Goal: Task Accomplishment & Management: Manage account settings

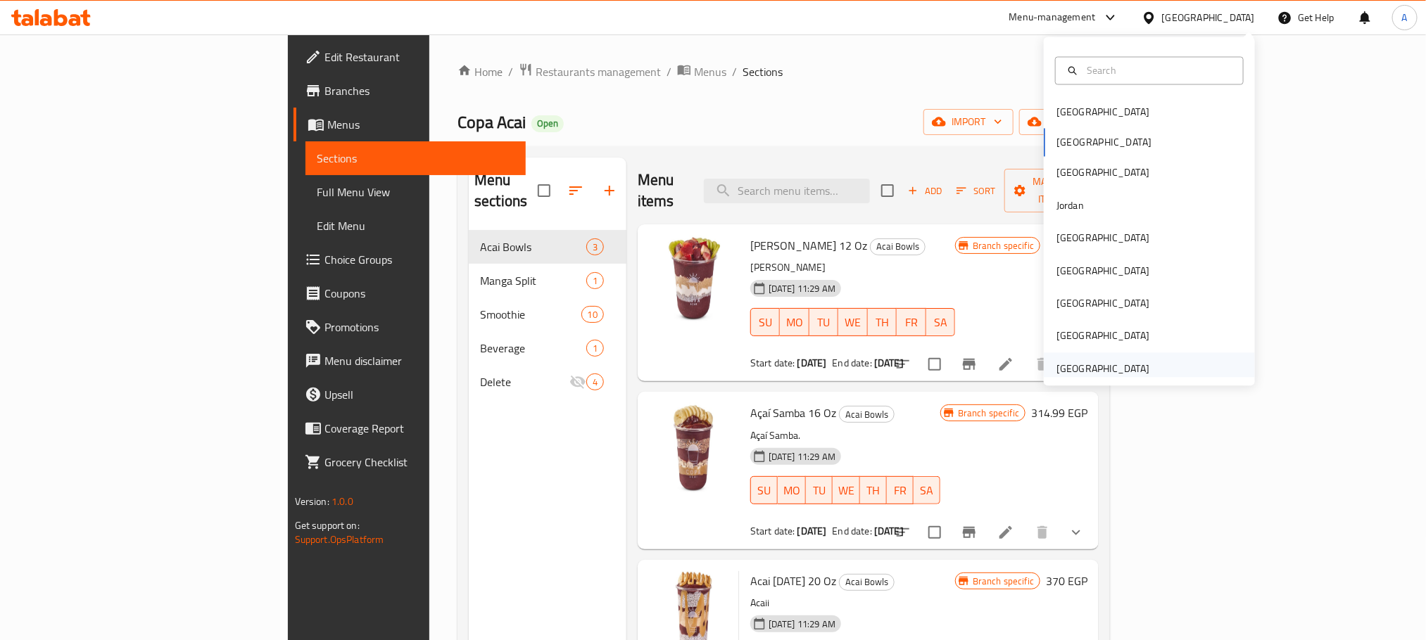
click at [1066, 362] on div "[GEOGRAPHIC_DATA]" at bounding box center [1102, 368] width 93 height 15
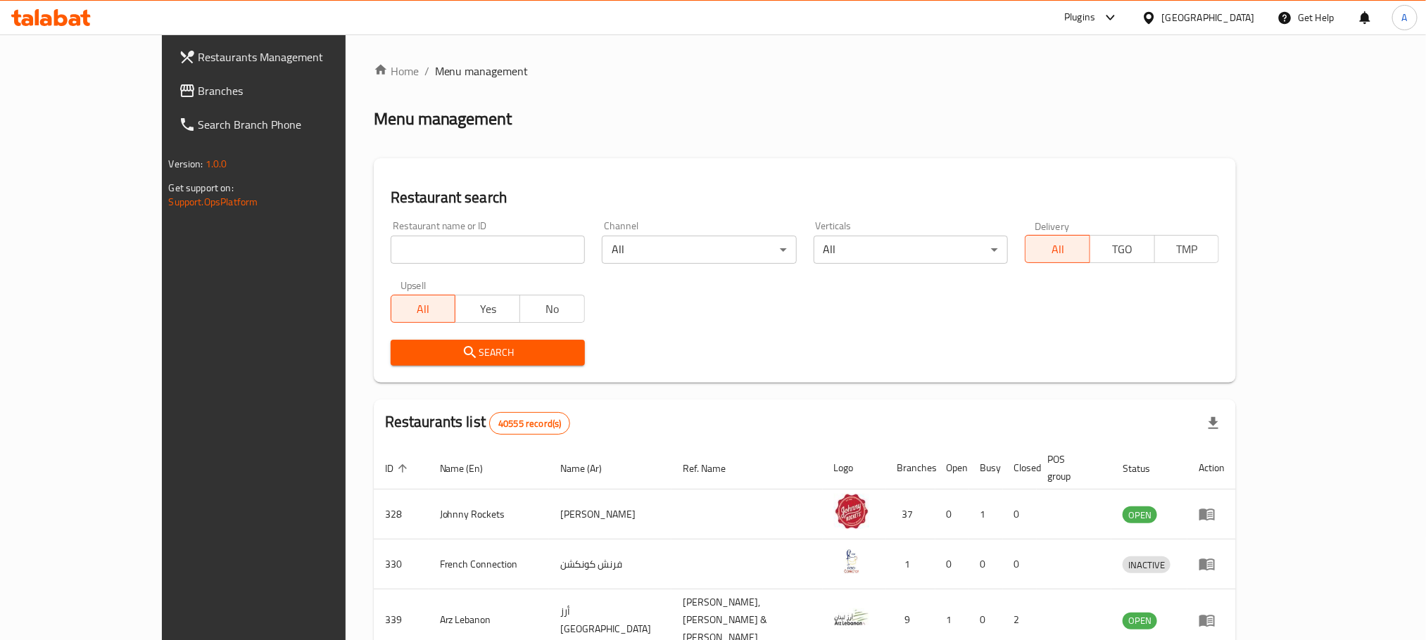
click at [438, 239] on input "search" at bounding box center [488, 250] width 194 height 28
paste input "773415"
type input "773415"
click at [462, 355] on icon "submit" at bounding box center [470, 352] width 17 height 17
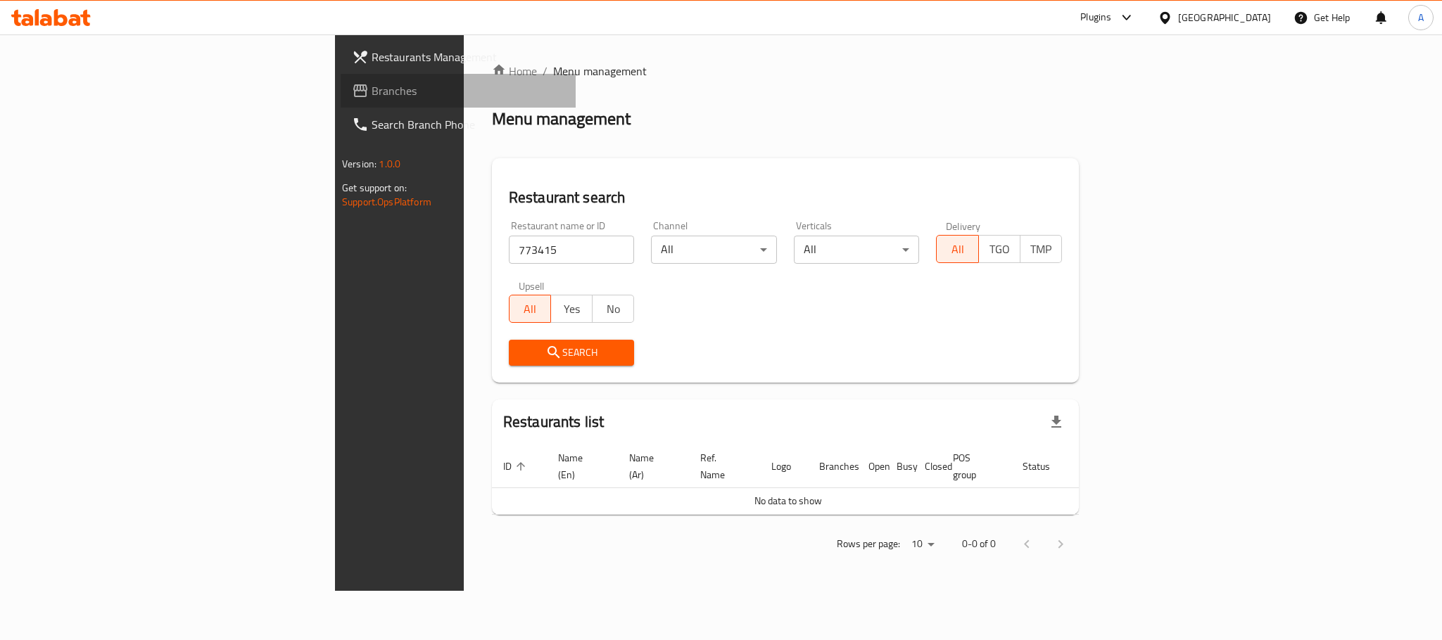
click at [372, 82] on span "Branches" at bounding box center [468, 90] width 193 height 17
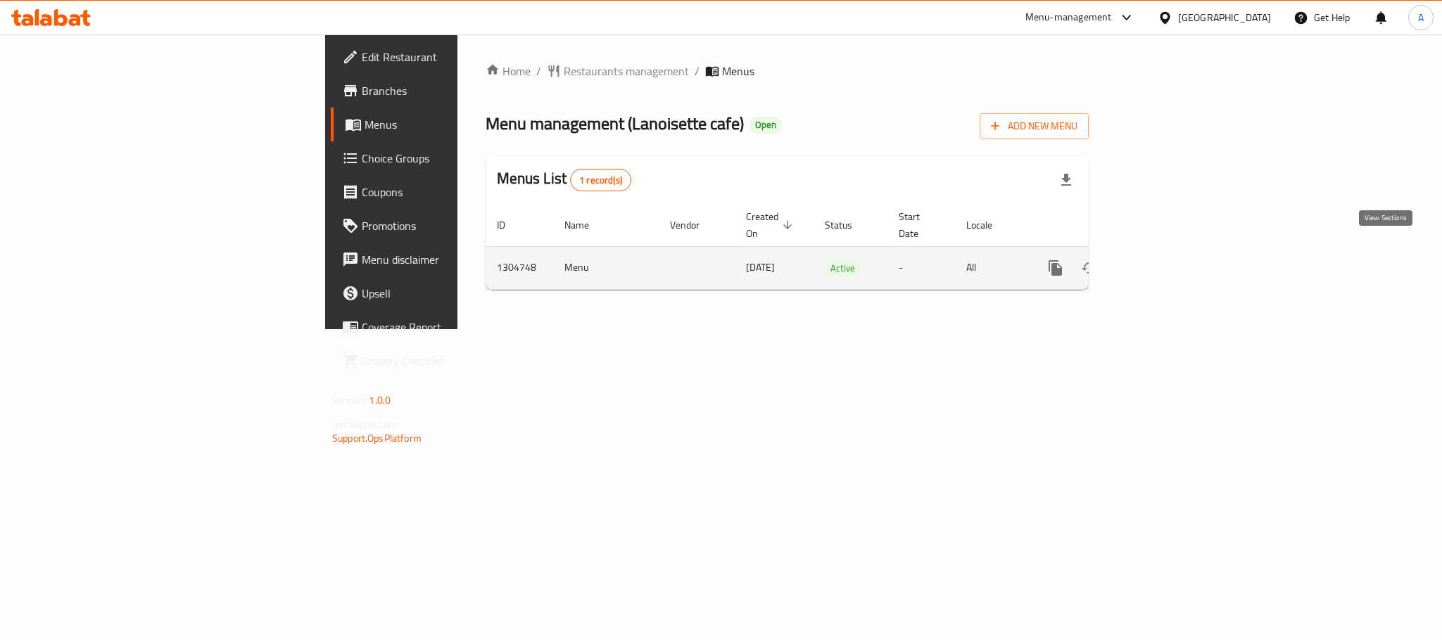
click at [1165, 260] on icon "enhanced table" at bounding box center [1156, 268] width 17 height 17
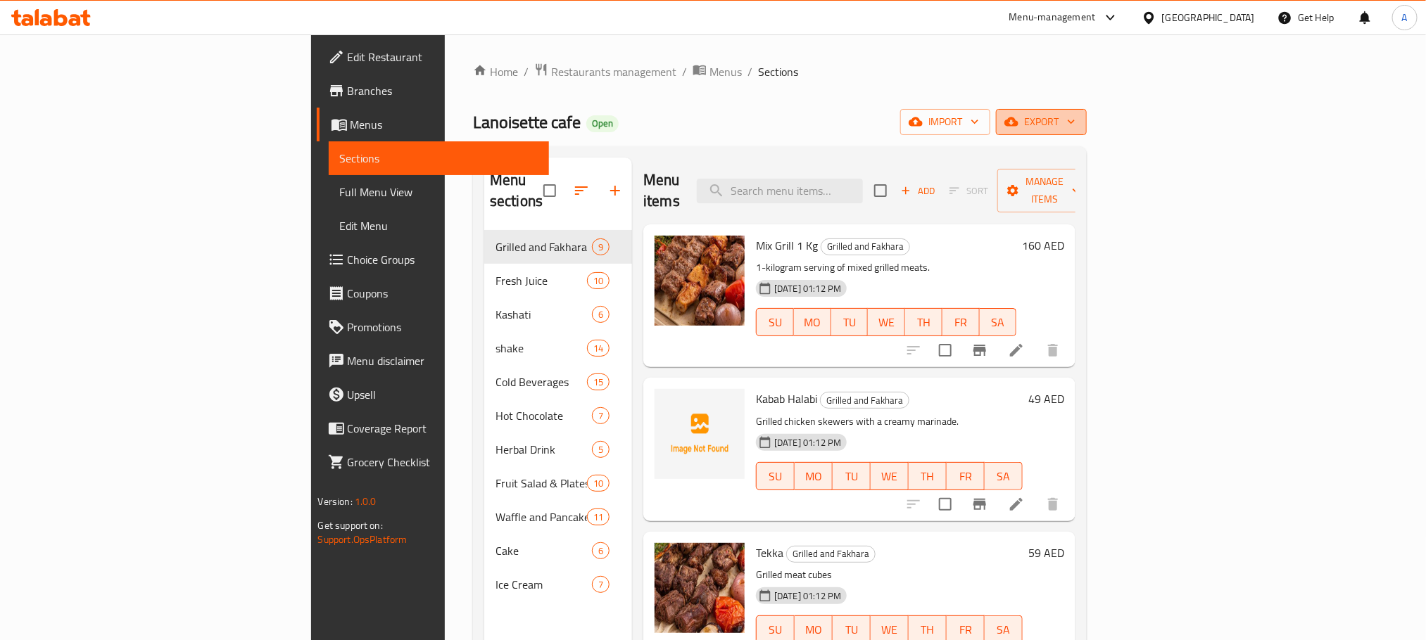
click at [1075, 115] on span "export" at bounding box center [1041, 122] width 68 height 18
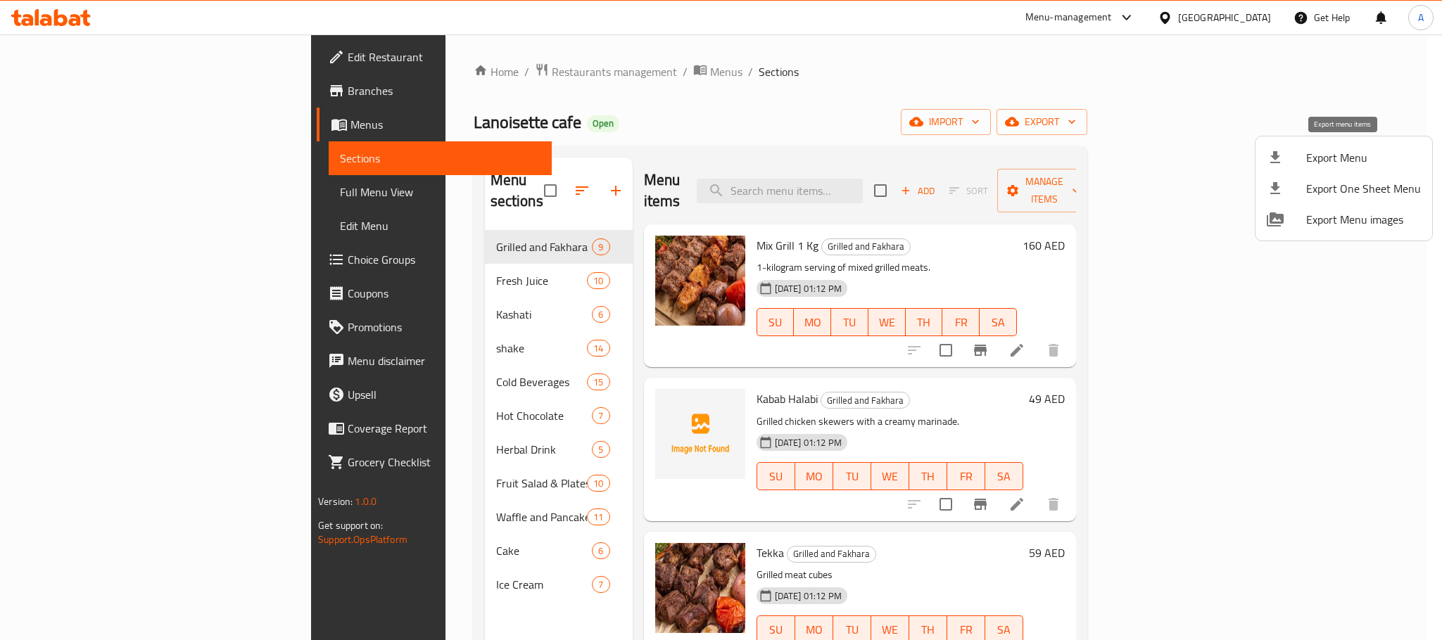
click at [1338, 163] on span "Export Menu" at bounding box center [1363, 157] width 115 height 17
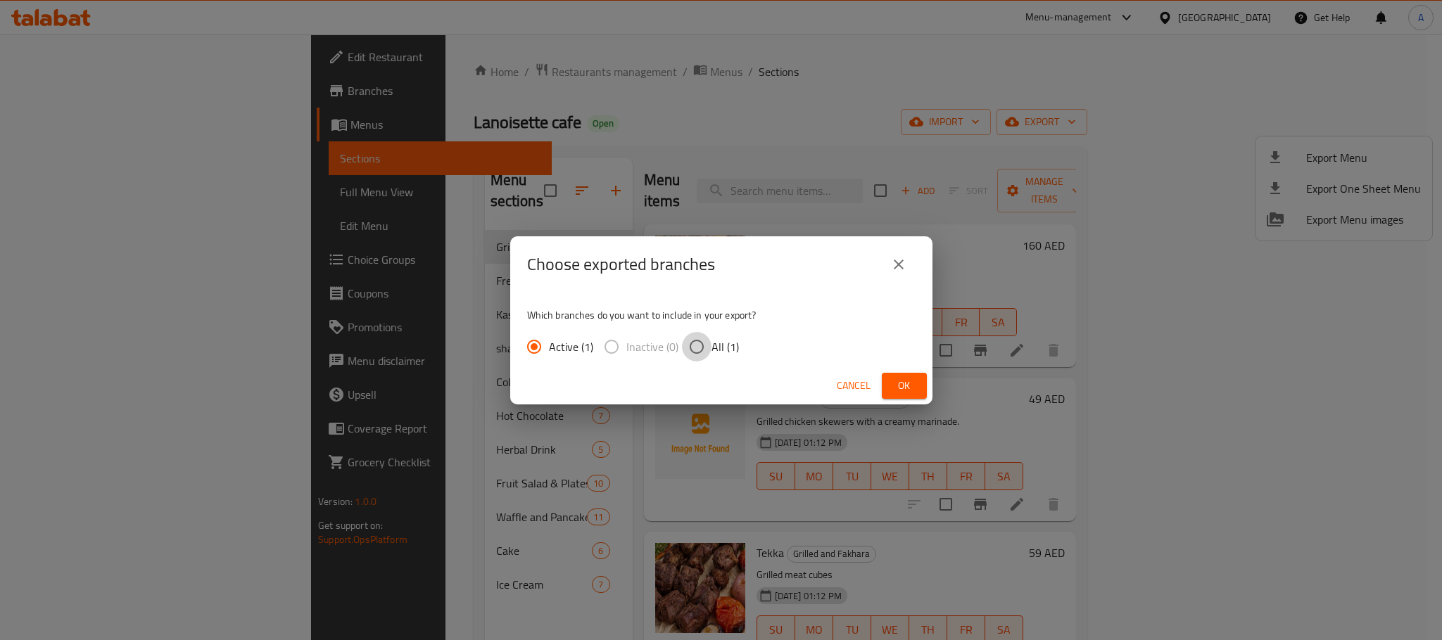
drag, startPoint x: 695, startPoint y: 344, endPoint x: 724, endPoint y: 347, distance: 29.0
click at [695, 344] on input "All (1)" at bounding box center [697, 347] width 30 height 30
radio input "true"
click at [912, 378] on span "Ok" at bounding box center [904, 386] width 23 height 18
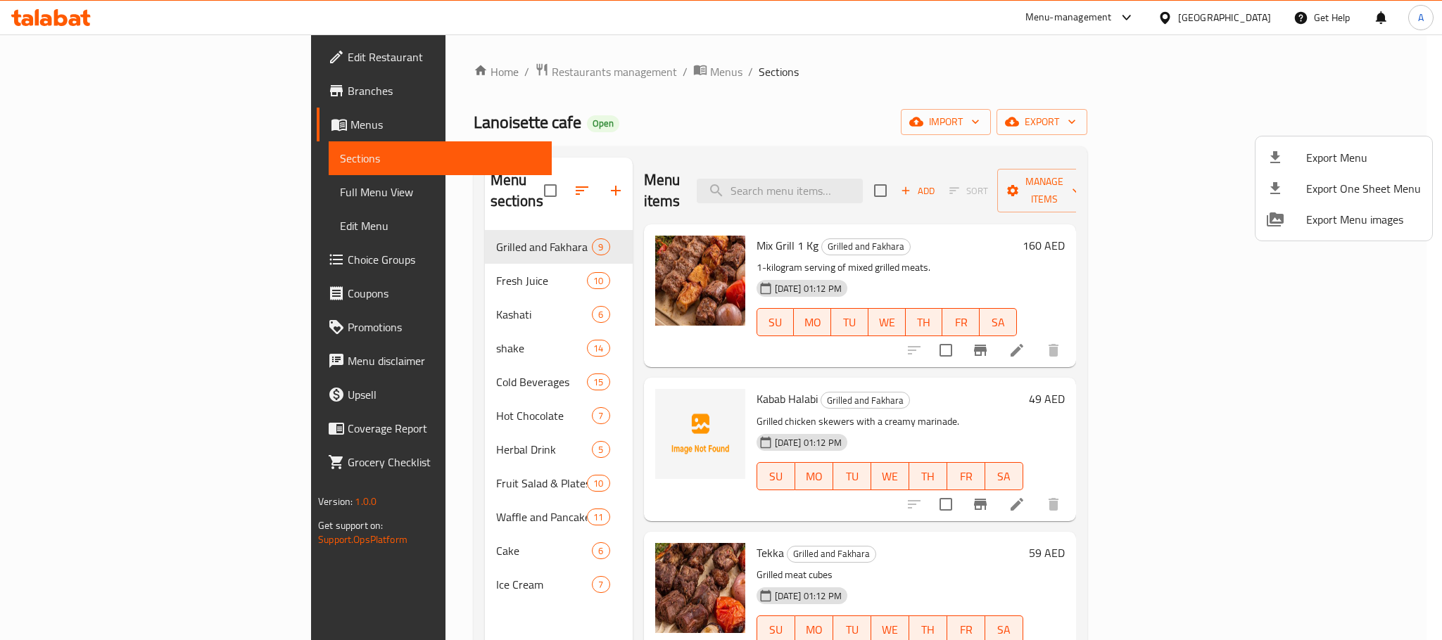
click at [623, 135] on div at bounding box center [721, 320] width 1442 height 640
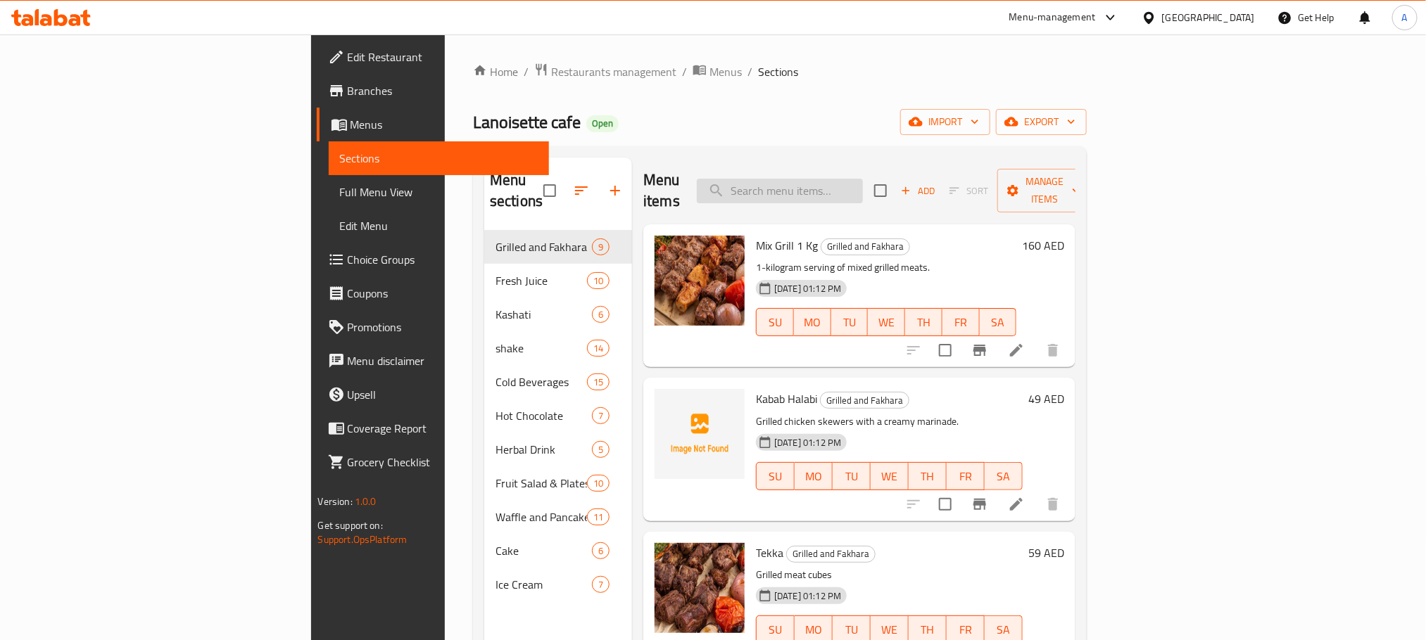
click at [863, 180] on input "search" at bounding box center [780, 191] width 166 height 25
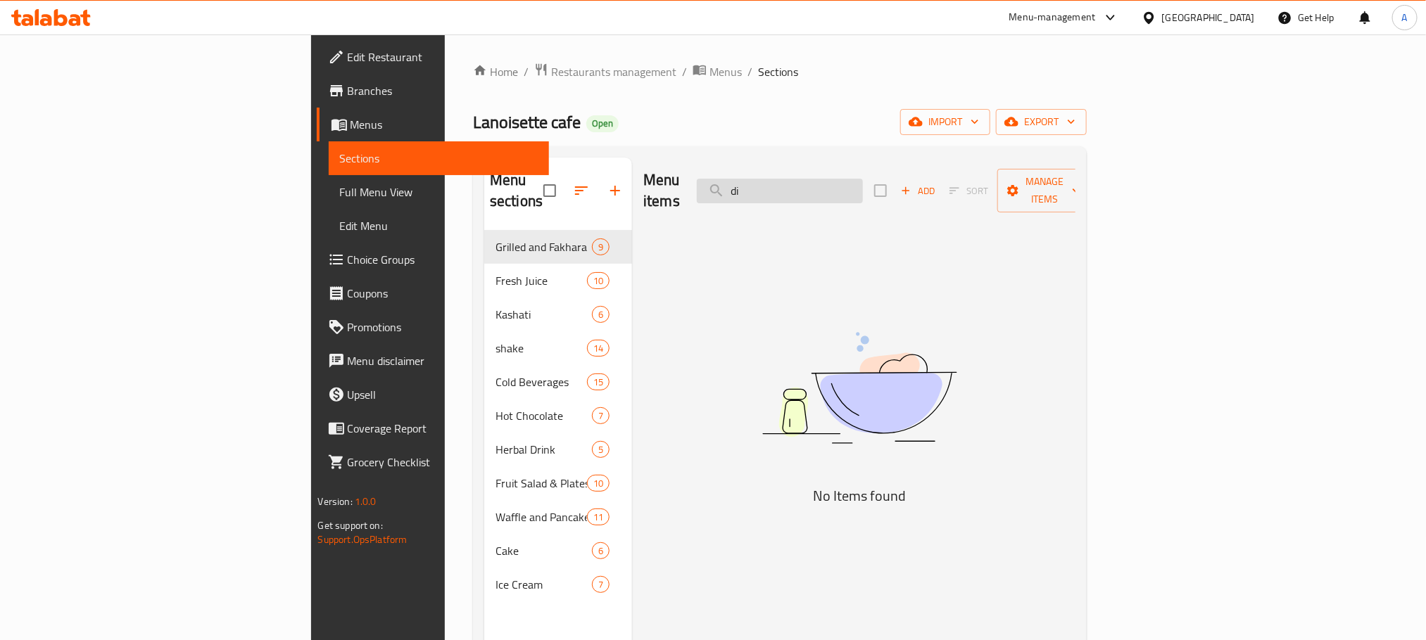
type input "d"
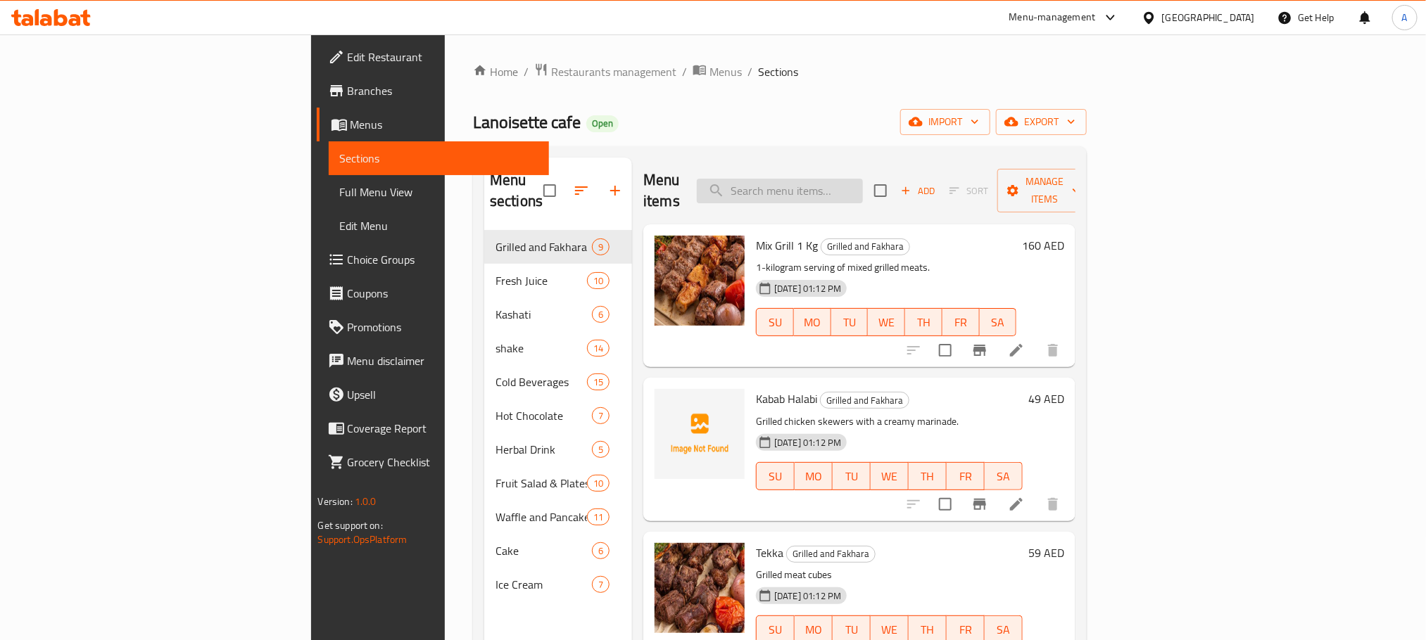
click at [863, 179] on input "search" at bounding box center [780, 191] width 166 height 25
paste input "Porto de Pollo"
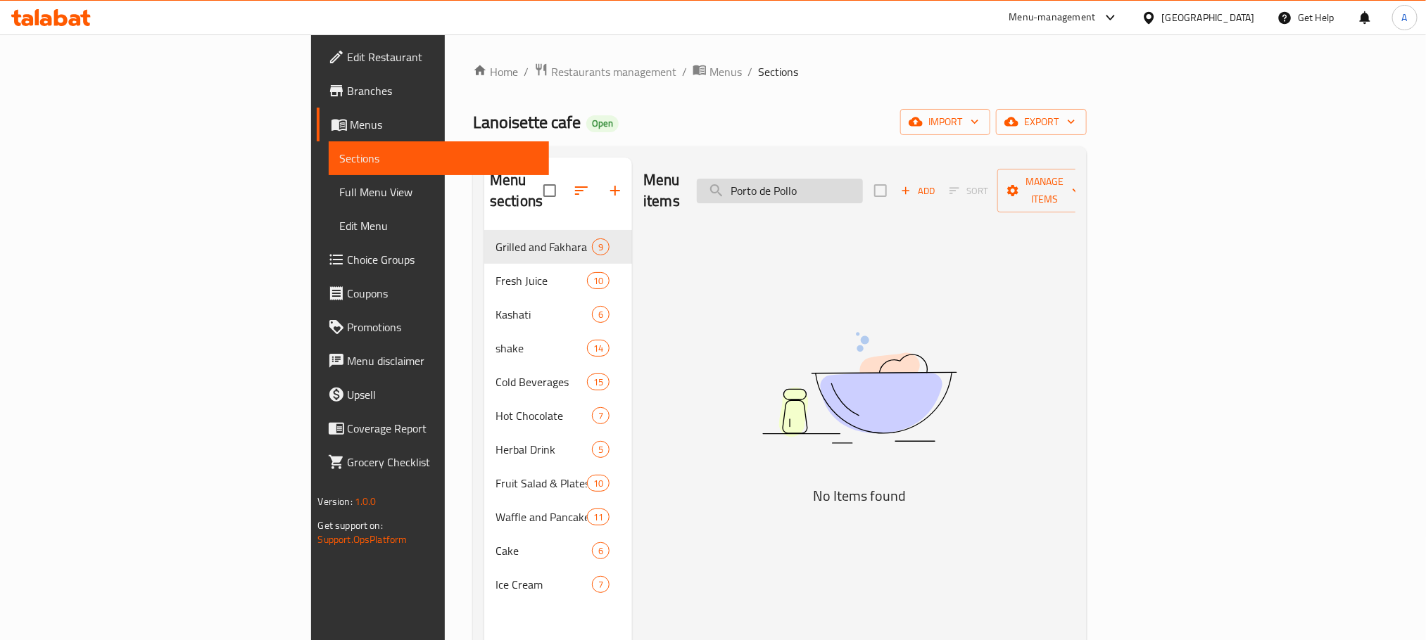
click at [863, 179] on input "Porto de Pollo" at bounding box center [780, 191] width 166 height 25
type input "[GEOGRAPHIC_DATA]"
drag, startPoint x: 904, startPoint y: 180, endPoint x: 816, endPoint y: 182, distance: 88.7
click at [816, 182] on input "[GEOGRAPHIC_DATA]" at bounding box center [780, 191] width 166 height 25
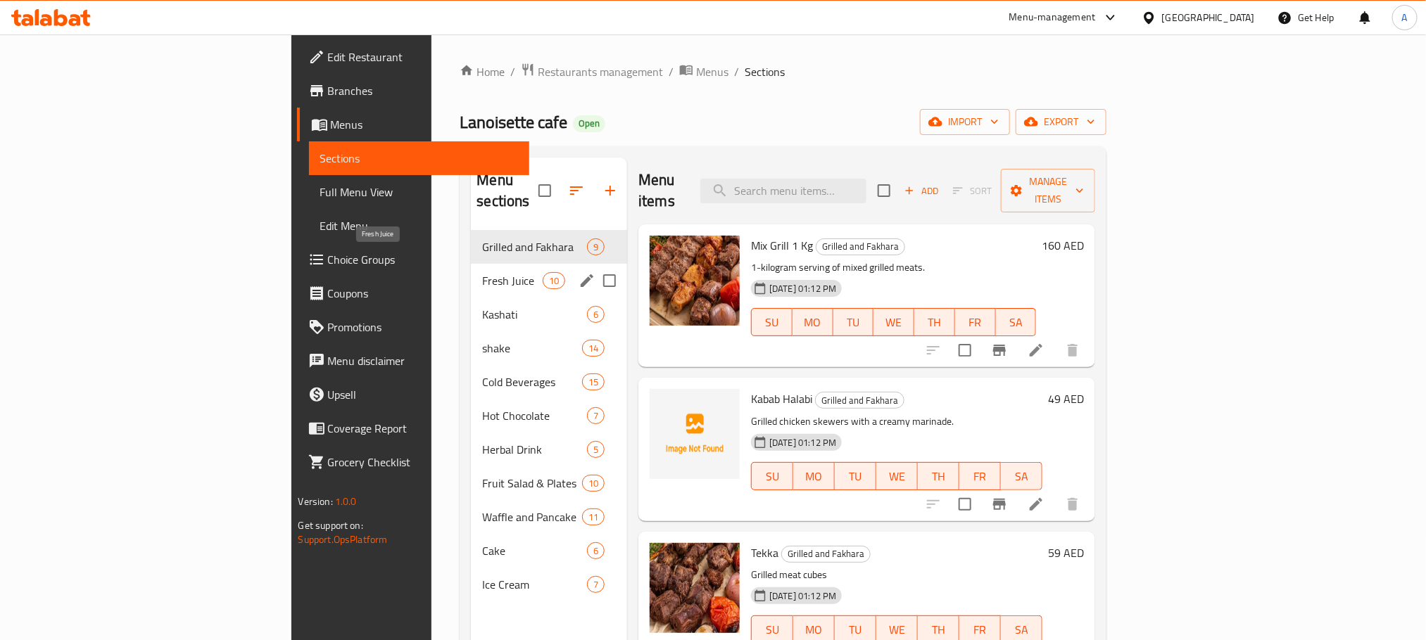
click at [482, 272] on span "Fresh Juice" at bounding box center [512, 280] width 60 height 17
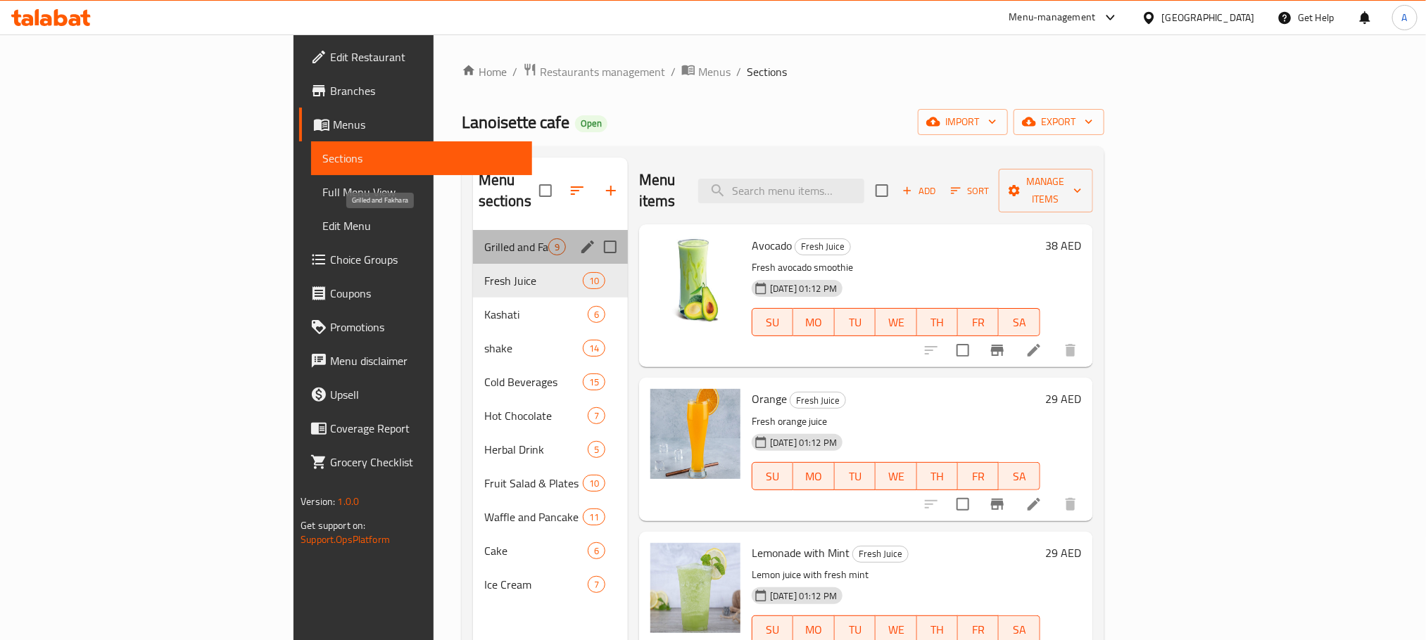
click at [484, 239] on span "Grilled and Fakhara" at bounding box center [516, 247] width 64 height 17
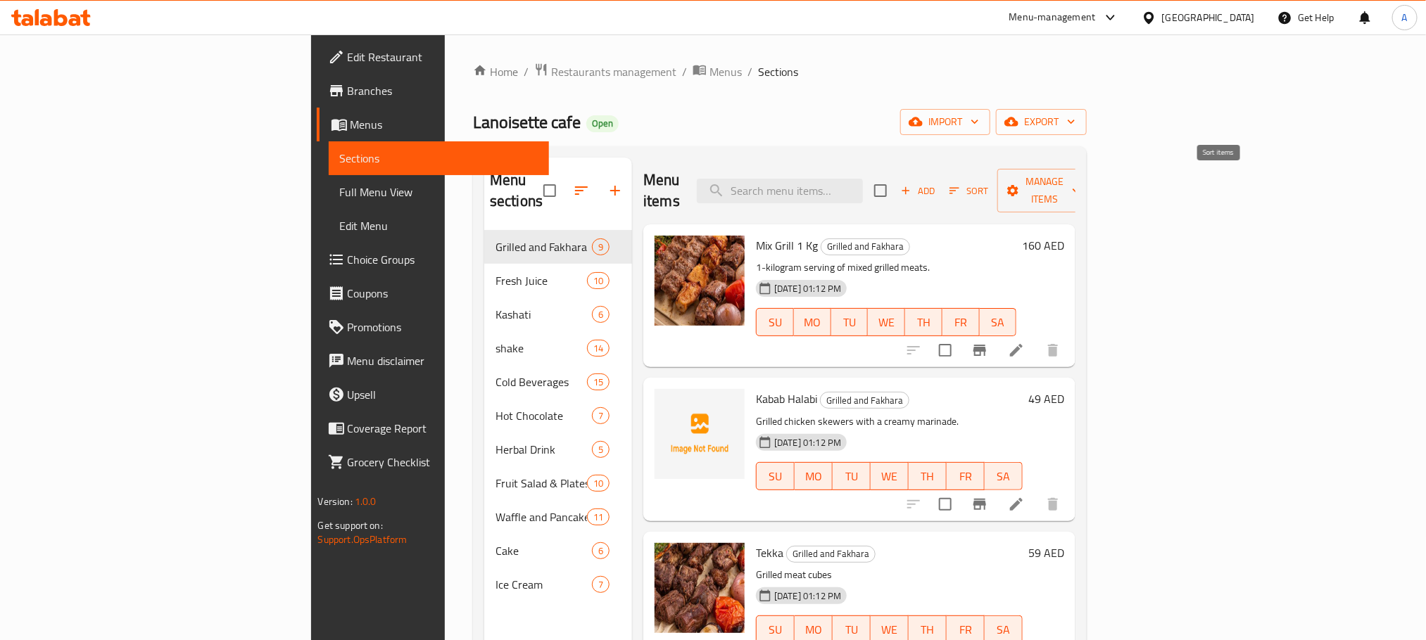
click at [988, 184] on span "Sort" at bounding box center [968, 191] width 39 height 16
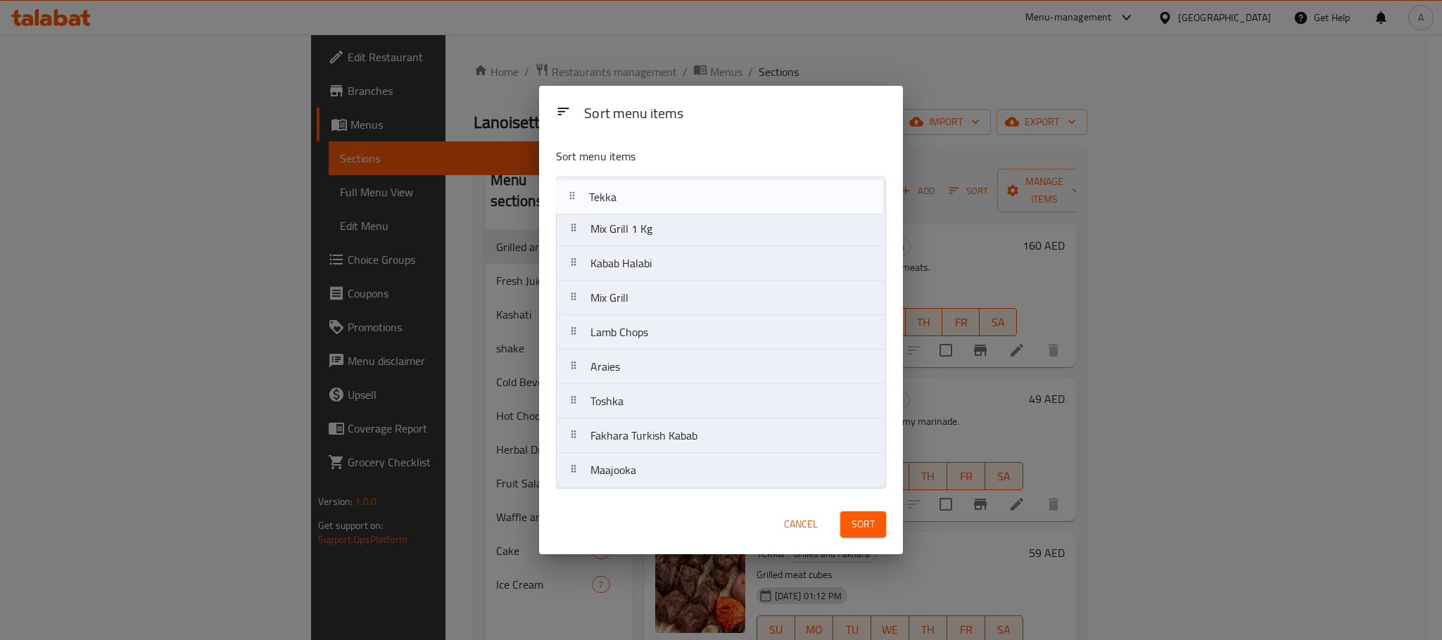
drag, startPoint x: 646, startPoint y: 277, endPoint x: 644, endPoint y: 205, distance: 72.5
click at [644, 205] on nav "Mix Grill 1 Kg Kabab Halabi Tekka Mix Grill Lamb Chops Araies Toshka Fakhara Tu…" at bounding box center [721, 333] width 330 height 312
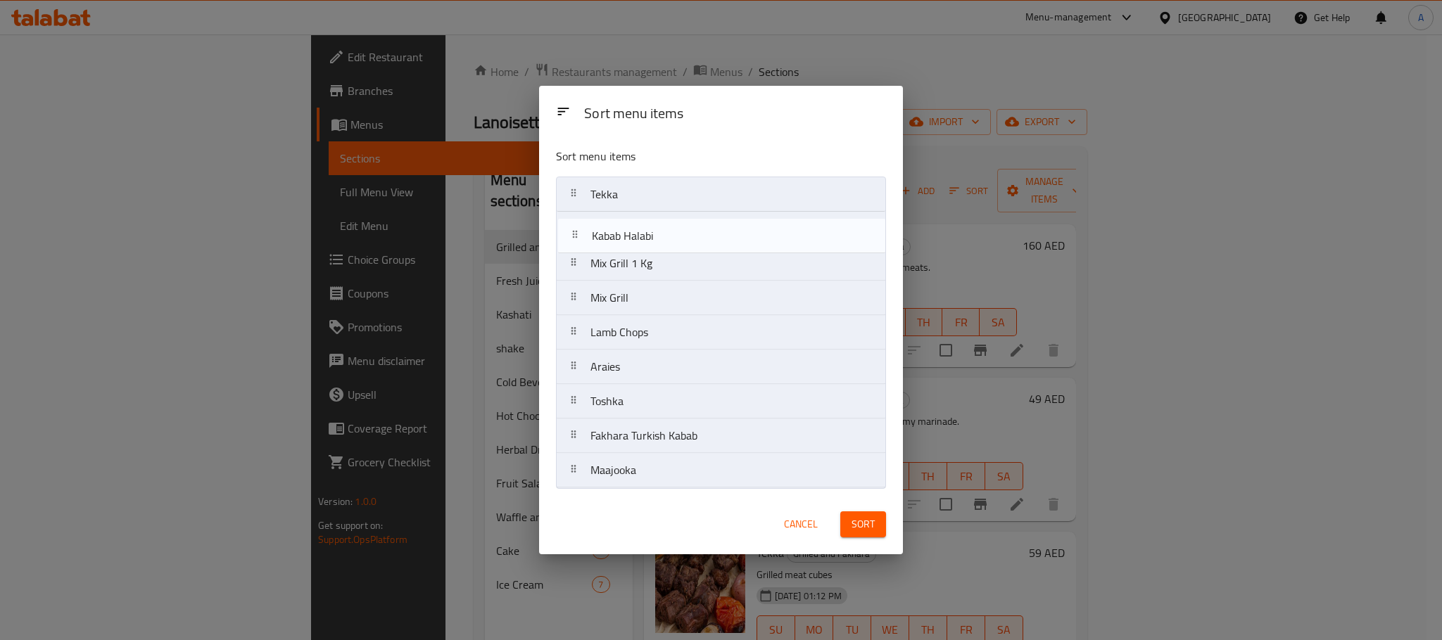
drag, startPoint x: 644, startPoint y: 253, endPoint x: 645, endPoint y: 218, distance: 35.2
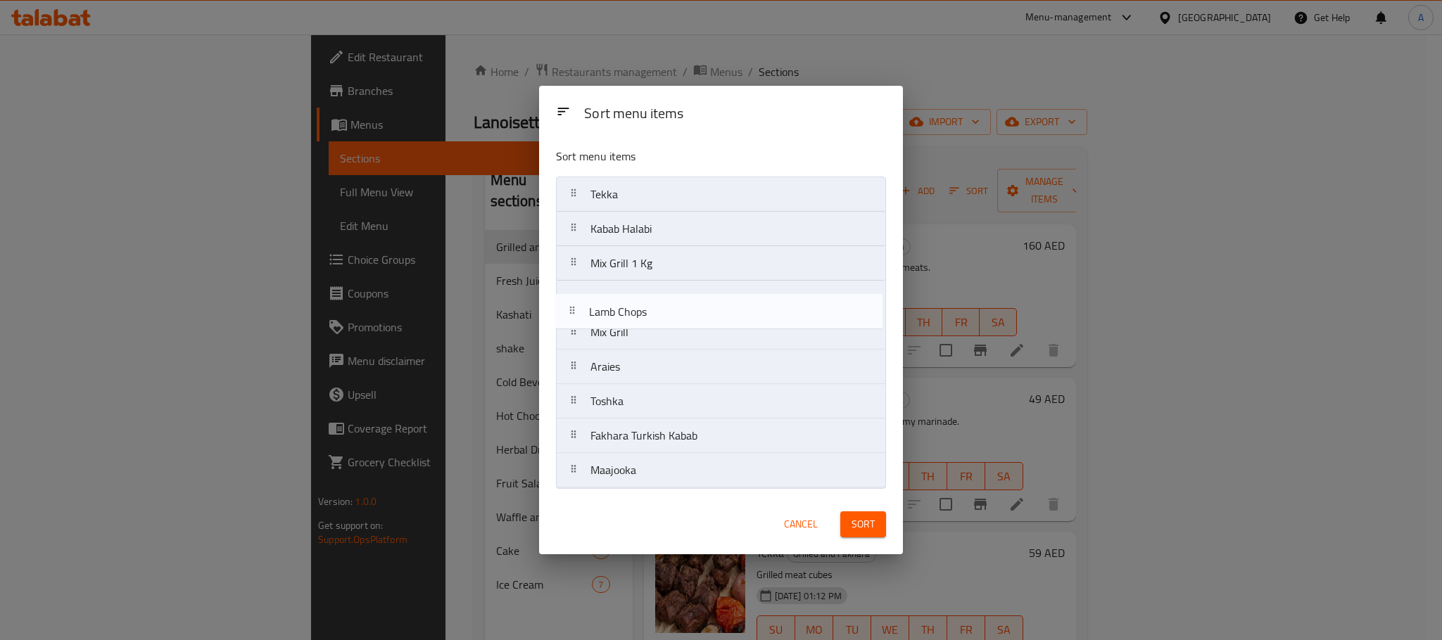
drag, startPoint x: 668, startPoint y: 331, endPoint x: 665, endPoint y: 302, distance: 29.7
click at [665, 302] on nav "Tekka Kabab Halabi Mix Grill 1 Kg Mix Grill Lamb Chops Araies Toshka Fakhara Tu…" at bounding box center [721, 333] width 330 height 312
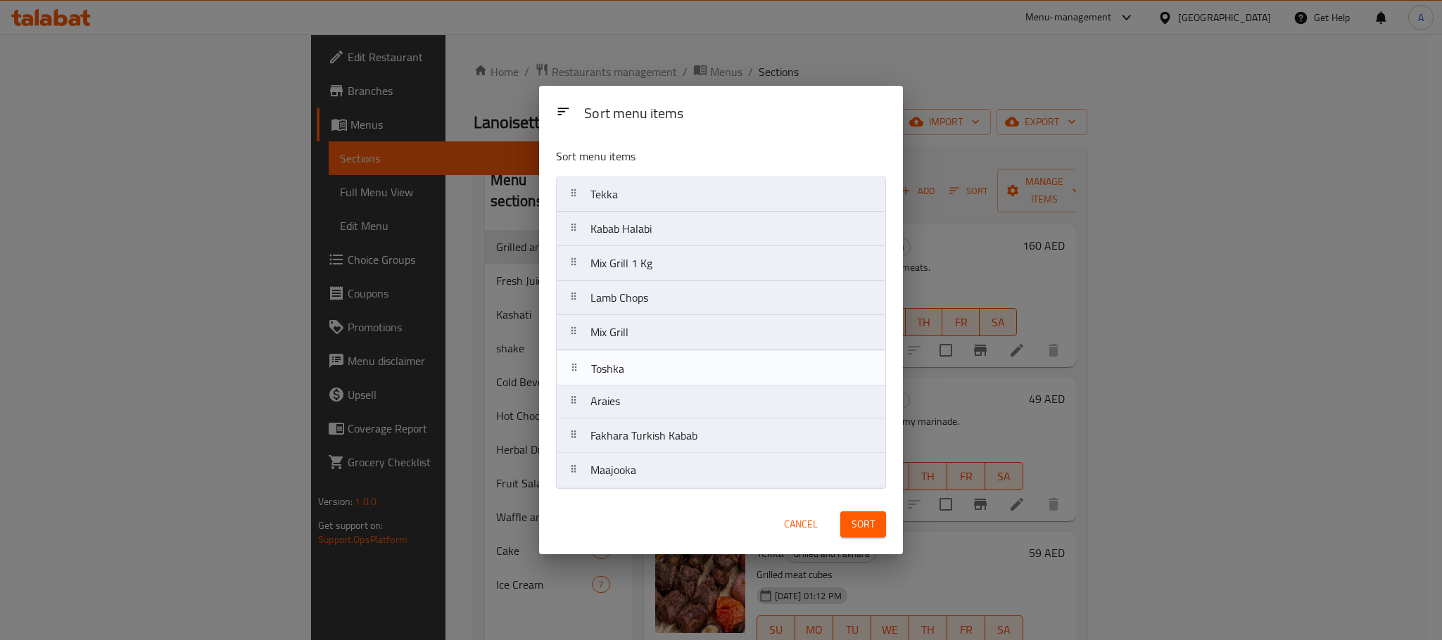
drag, startPoint x: 631, startPoint y: 400, endPoint x: 631, endPoint y: 362, distance: 38.0
click at [631, 362] on nav "Tekka Kabab Halabi Mix Grill 1 Kg Lamb Chops Mix Grill Araies Toshka Fakhara Tu…" at bounding box center [721, 333] width 330 height 312
drag, startPoint x: 716, startPoint y: 442, endPoint x: 705, endPoint y: 374, distance: 69.1
click at [705, 374] on nav "Tekka Kabab Halabi Mix Grill 1 Kg Lamb Chops Mix Grill Toshka Araies Fakhara Tu…" at bounding box center [721, 333] width 330 height 312
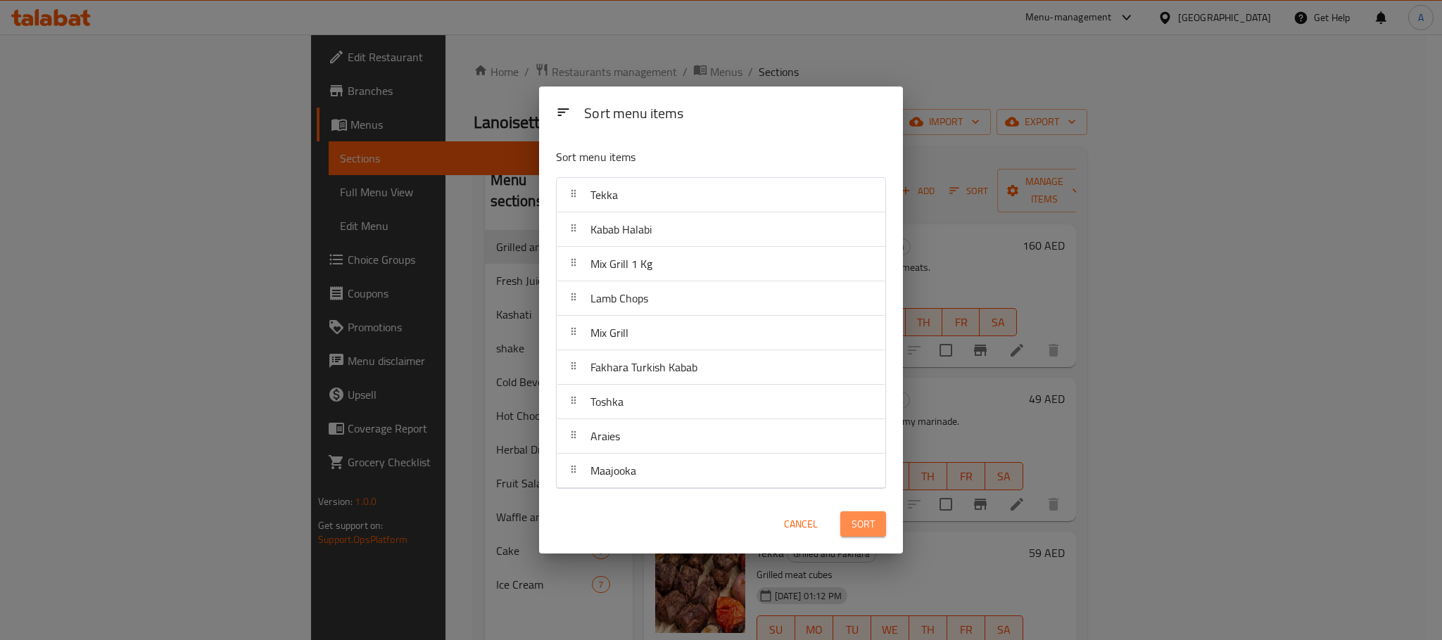
click at [855, 528] on span "Sort" at bounding box center [862, 525] width 23 height 18
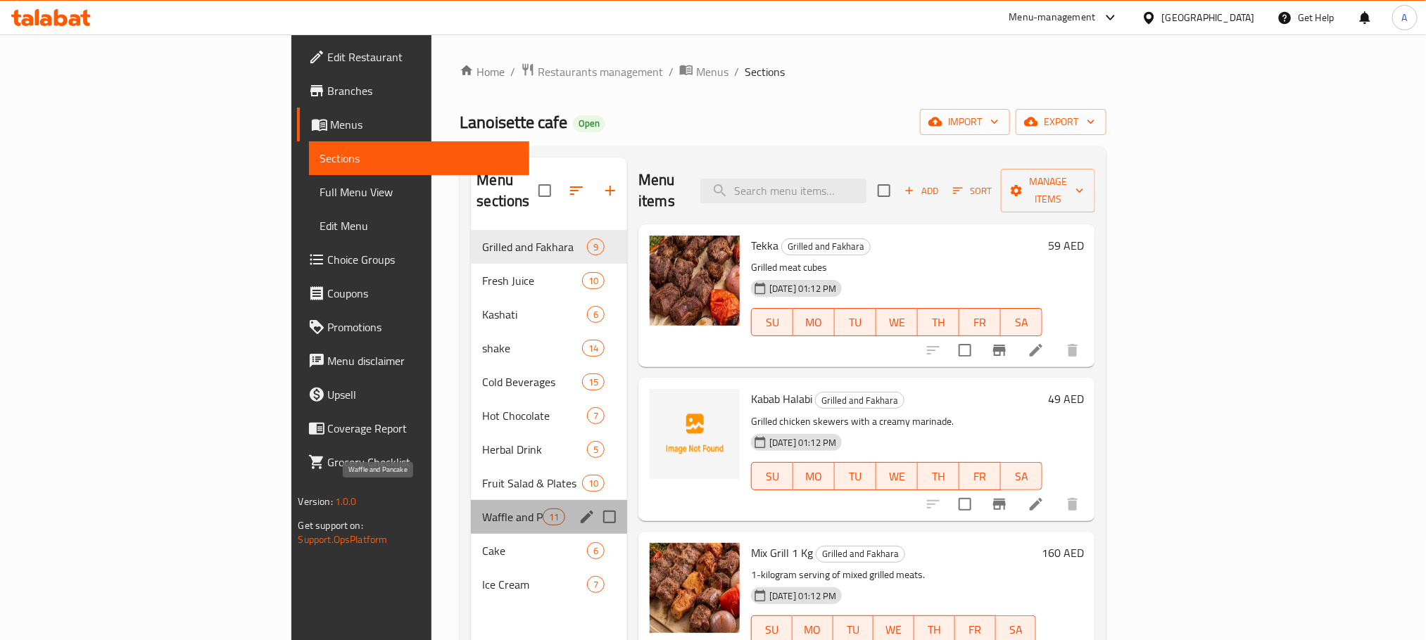
click at [482, 509] on span "Waffle and Pancake" at bounding box center [512, 517] width 60 height 17
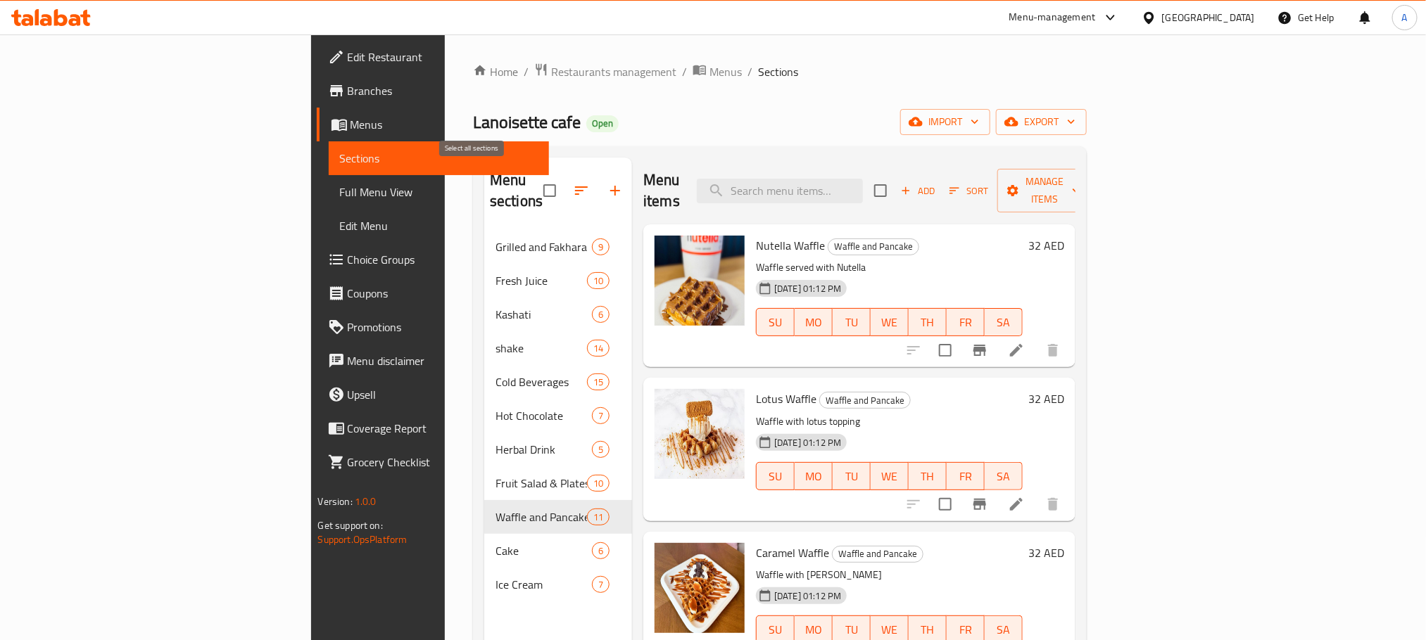
click at [535, 178] on input "checkbox" at bounding box center [550, 191] width 30 height 30
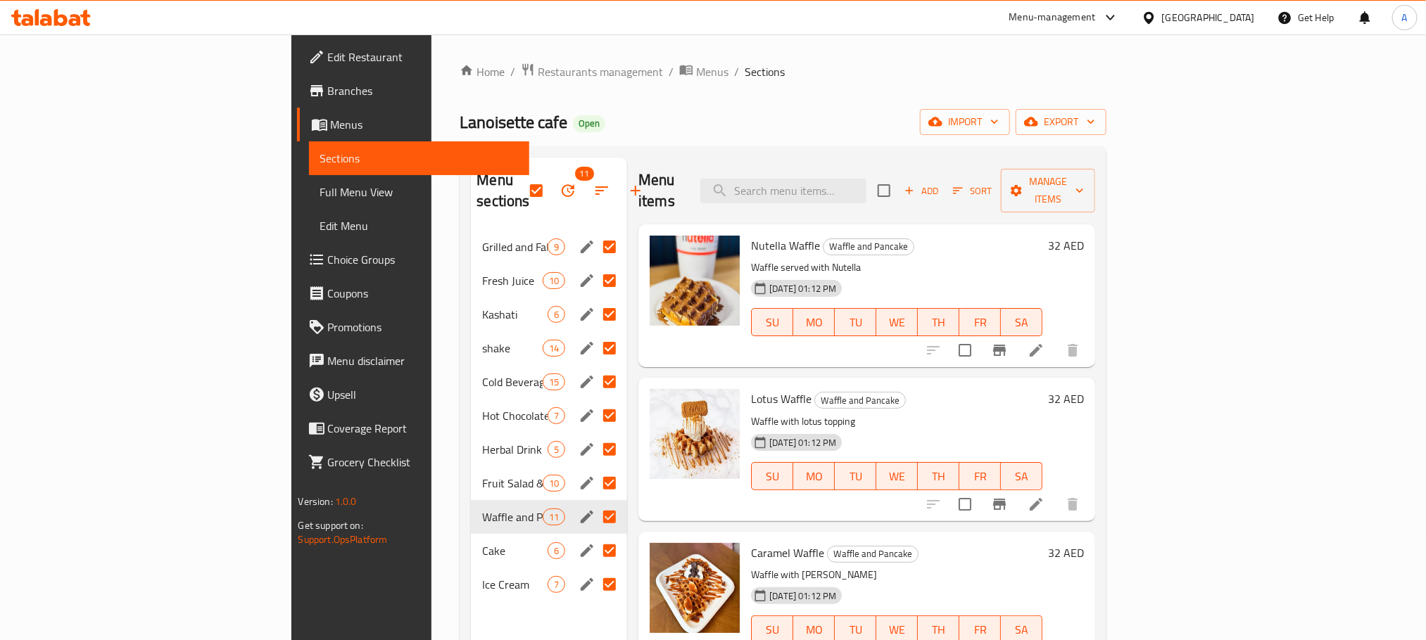
click at [595, 232] on input "Menu sections" at bounding box center [610, 247] width 30 height 30
checkbox input "false"
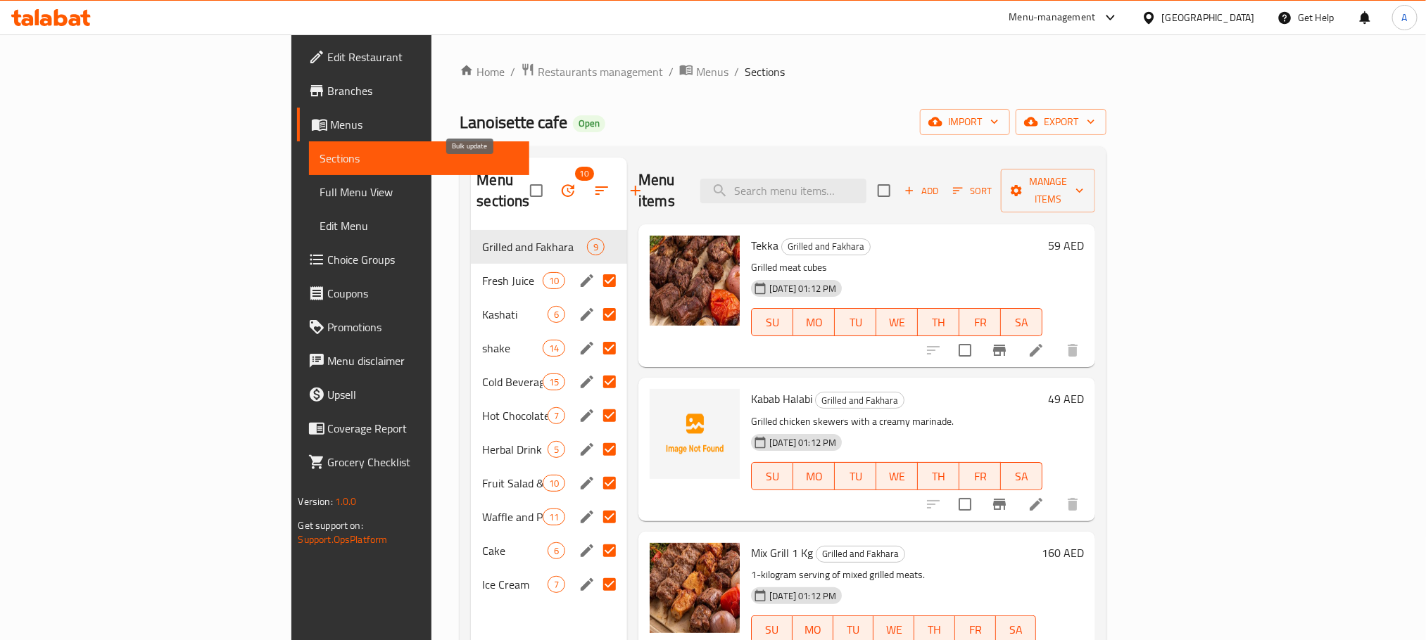
click at [559, 186] on icon "button" at bounding box center [567, 190] width 17 height 17
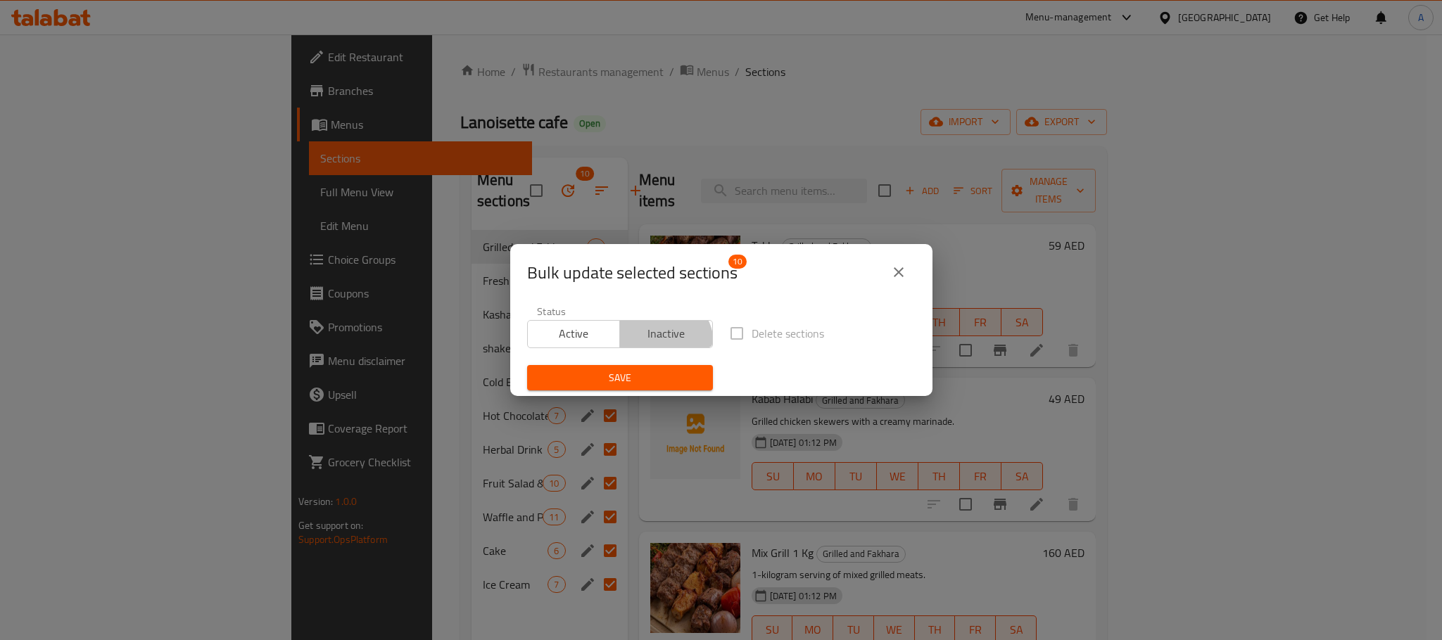
click at [655, 344] on span "Inactive" at bounding box center [667, 334] width 82 height 20
click at [651, 374] on span "Save" at bounding box center [619, 378] width 163 height 18
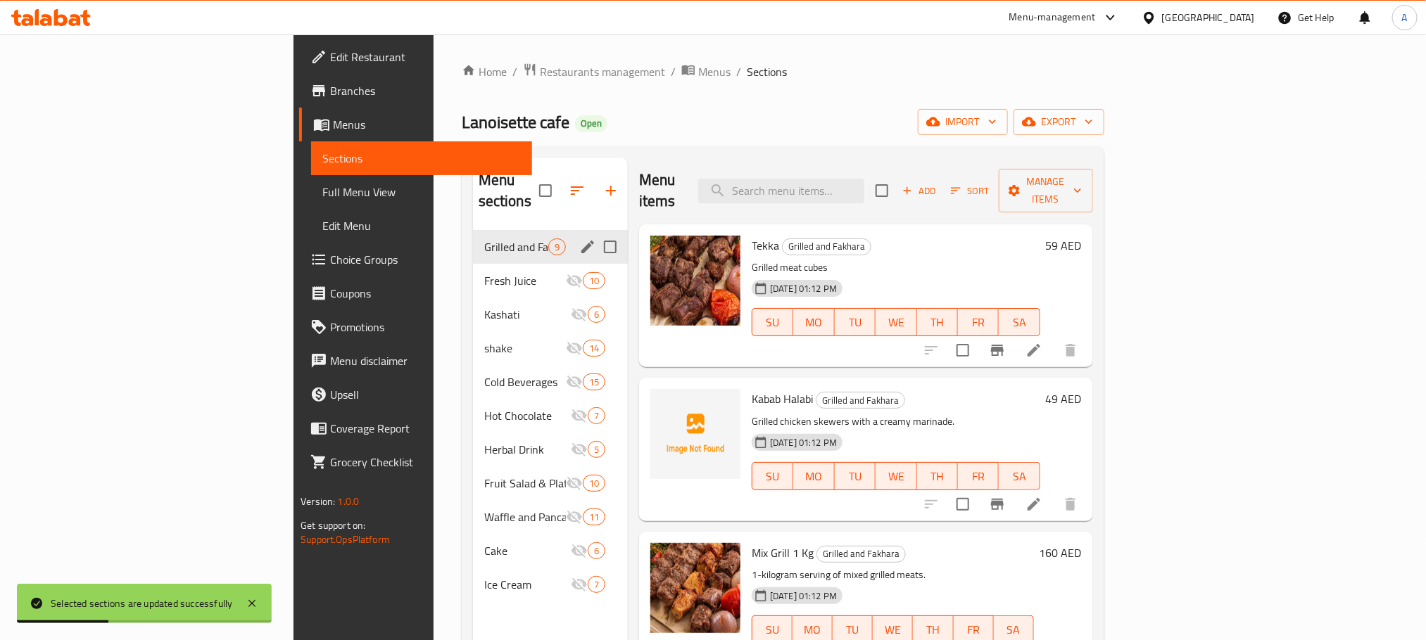
click at [484, 239] on span "Grilled and Fakhara" at bounding box center [516, 247] width 64 height 17
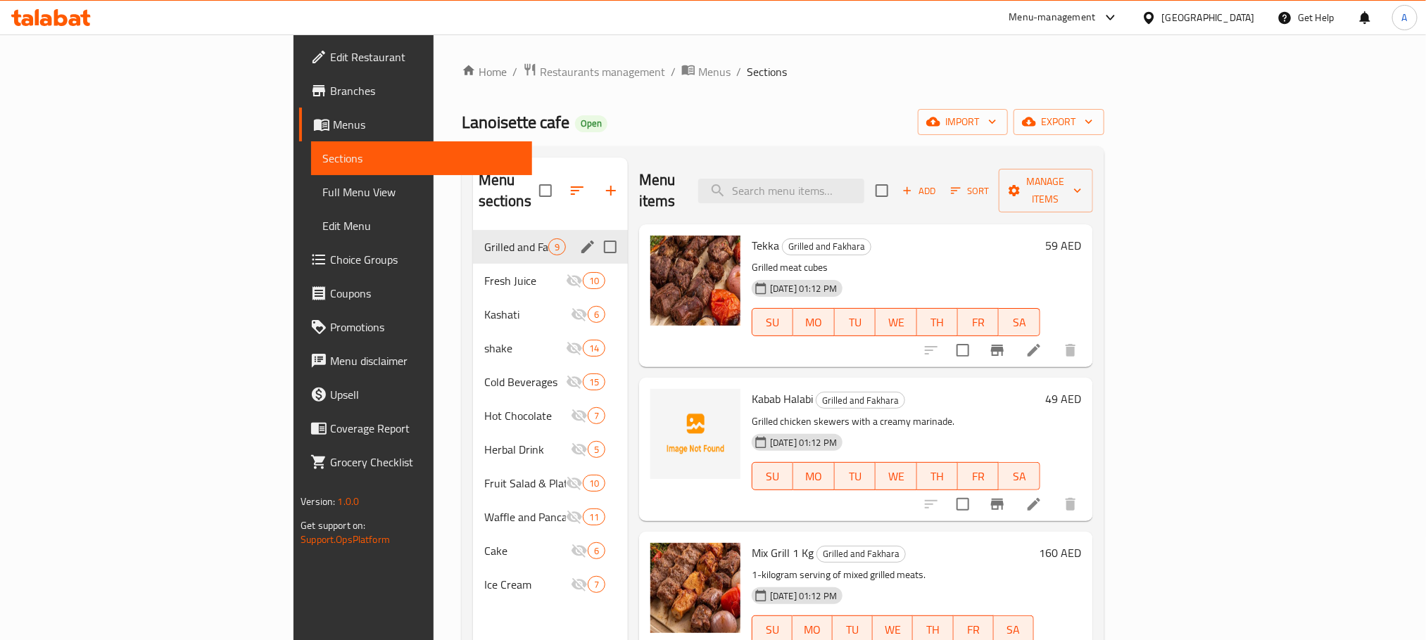
click at [595, 232] on input "Menu sections" at bounding box center [610, 247] width 30 height 30
checkbox input "true"
click at [579, 239] on icon "edit" at bounding box center [587, 247] width 17 height 17
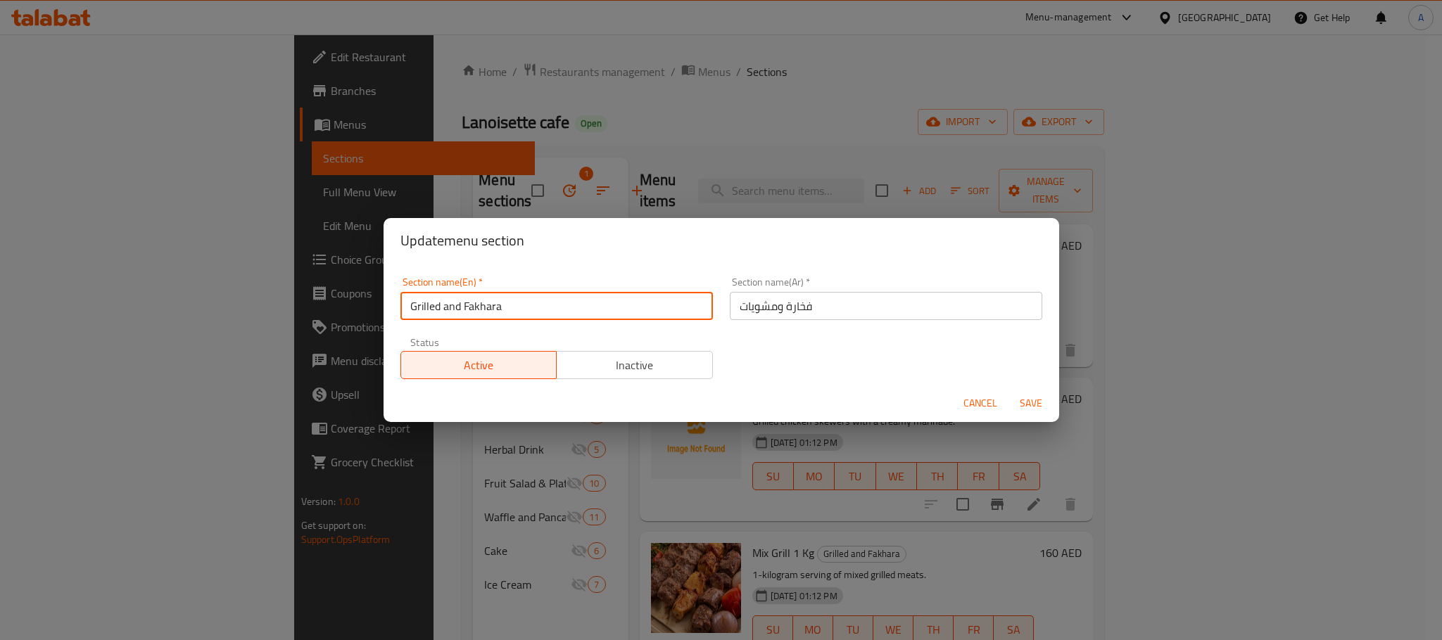
click at [483, 305] on input "Grilled and Fakhara" at bounding box center [556, 306] width 312 height 28
paste input "s & Clay Pot"
type input "Grills & Clay Pot"
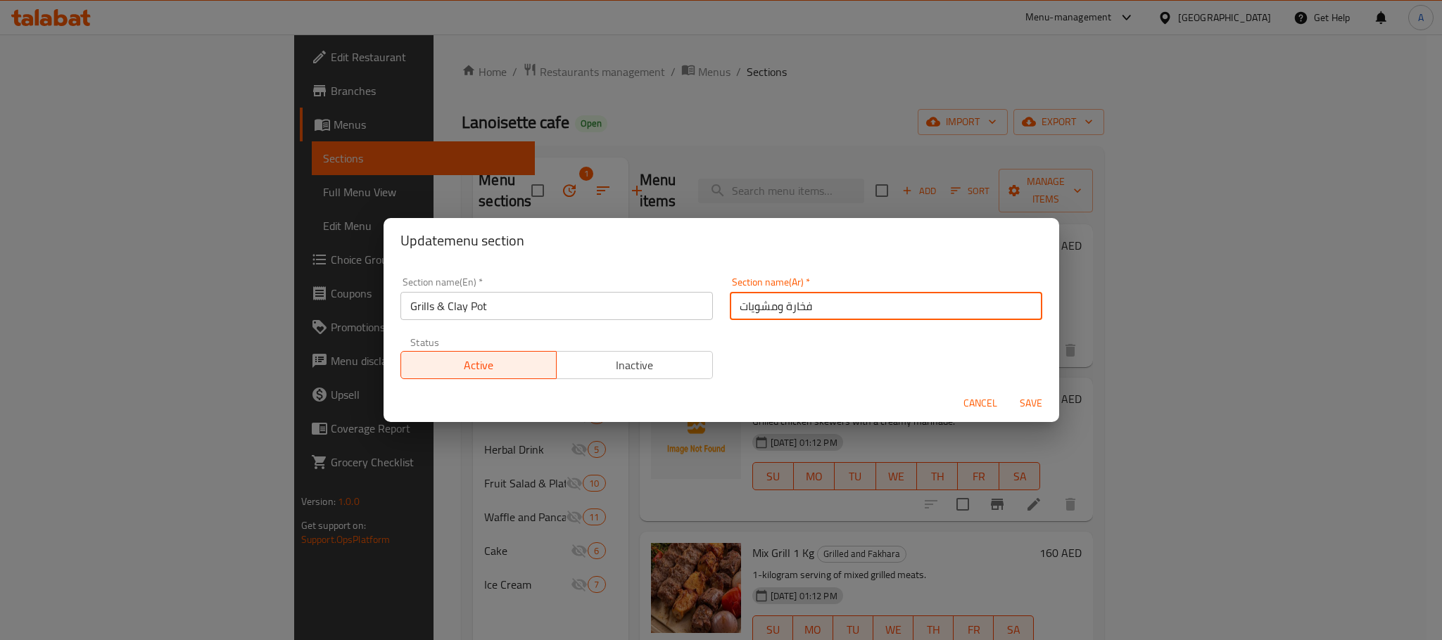
click at [813, 305] on input "فخارة ومشويات" at bounding box center [886, 306] width 312 height 28
drag, startPoint x: 834, startPoint y: 303, endPoint x: 629, endPoint y: 296, distance: 204.9
click at [630, 296] on div "Section name(En)   * Grills & Clay Pot Section name(En) * Section name(Ar)   * …" at bounding box center [721, 328] width 659 height 119
paste input "المشويات والفخارات"
type input "المشويات والفخارات"
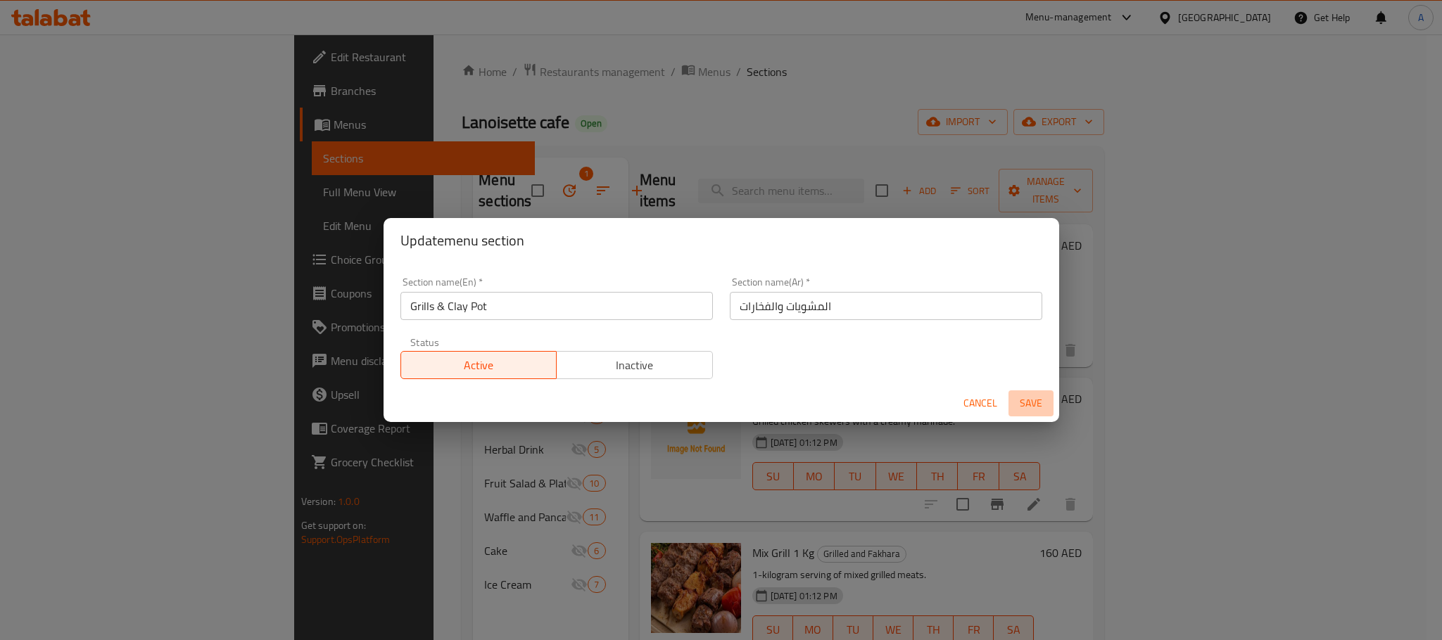
click at [1032, 402] on span "Save" at bounding box center [1031, 404] width 34 height 18
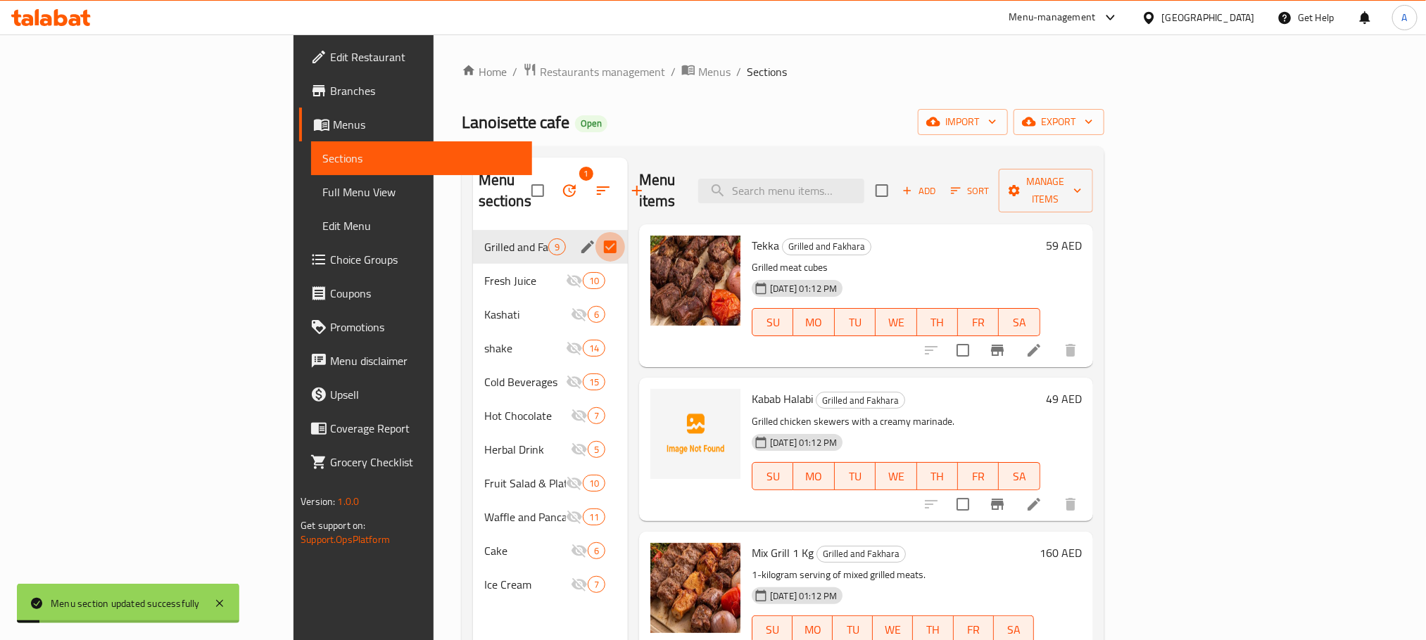
click at [595, 232] on input "Menu sections" at bounding box center [610, 247] width 30 height 30
checkbox input "false"
